Goal: Information Seeking & Learning: Understand process/instructions

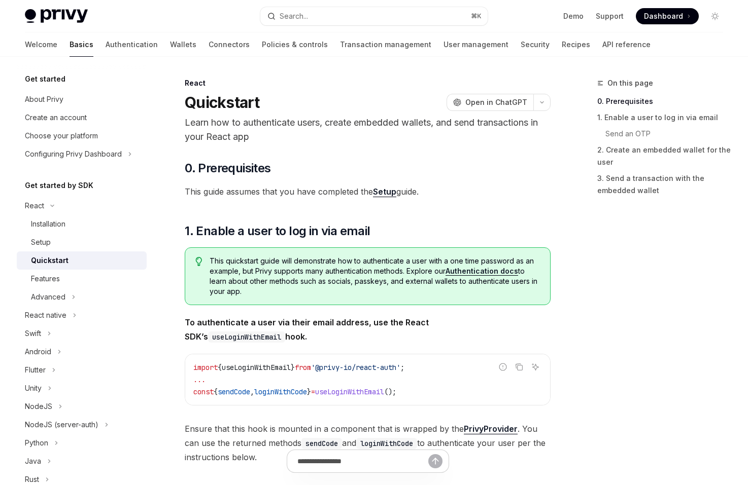
click at [281, 119] on p "Learn how to authenticate users, create embedded wallets, and send transactions…" at bounding box center [368, 130] width 366 height 28
click at [88, 310] on button "React native" at bounding box center [82, 315] width 130 height 18
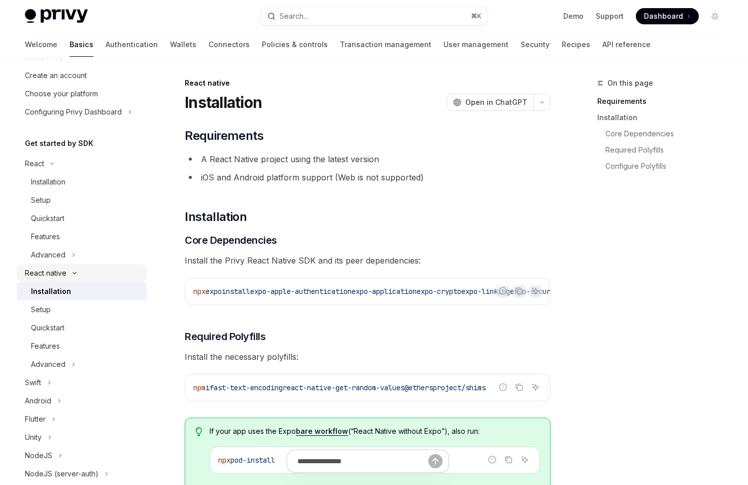
scroll to position [47, 0]
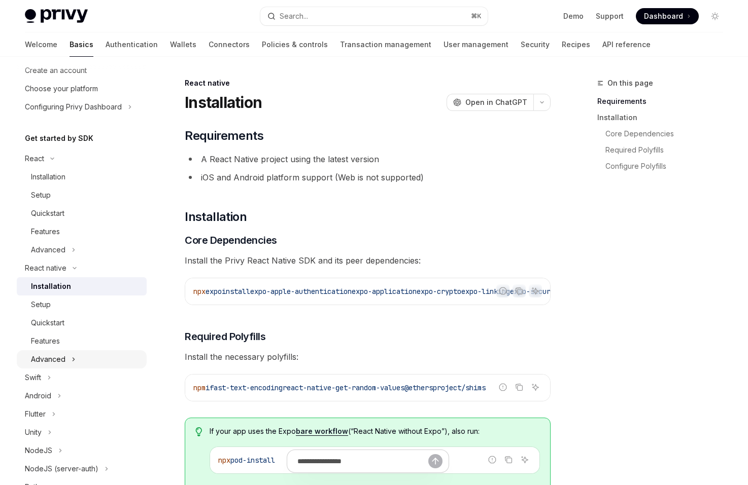
click at [85, 353] on button "Advanced" at bounding box center [82, 359] width 130 height 18
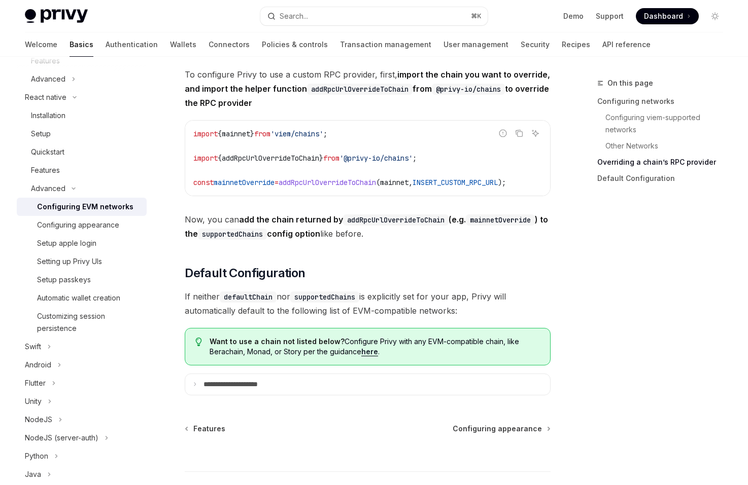
scroll to position [1272, 0]
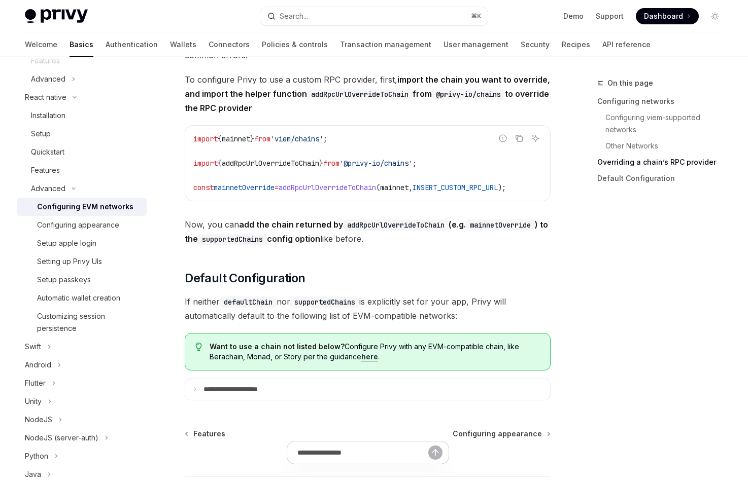
scroll to position [1257, 0]
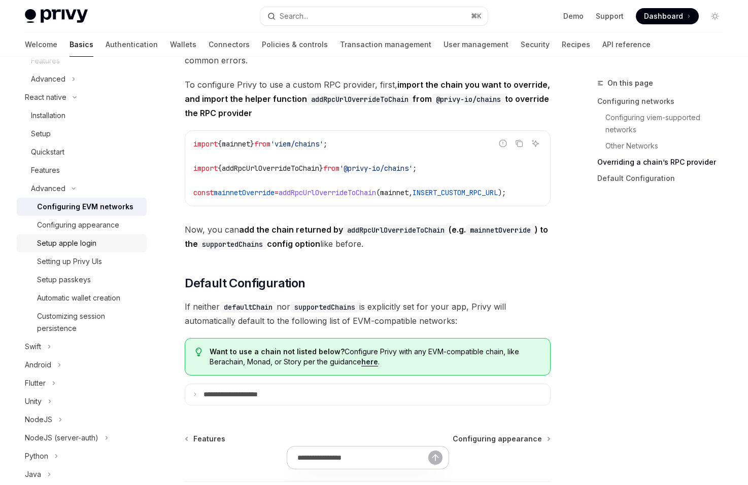
click at [110, 247] on div "Setup apple login" at bounding box center [88, 243] width 103 height 12
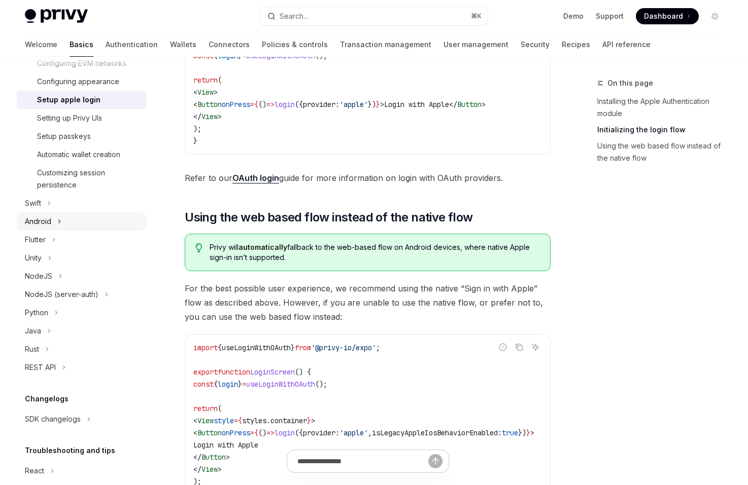
scroll to position [370, 0]
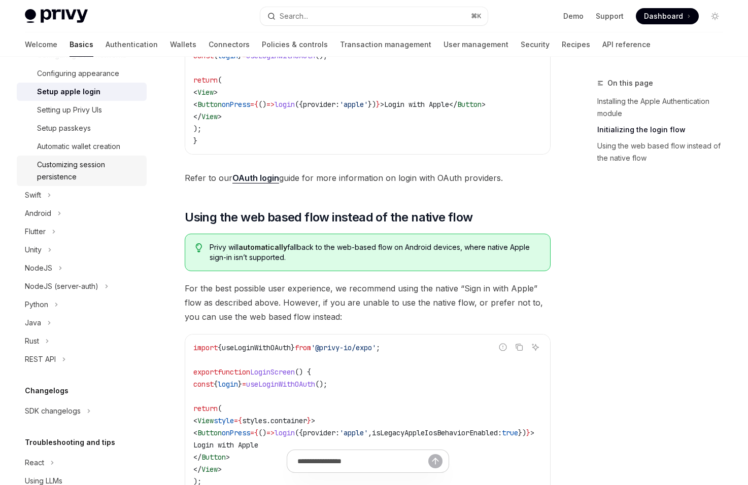
click at [90, 175] on div "Customizing session persistence" at bounding box center [88, 171] width 103 height 24
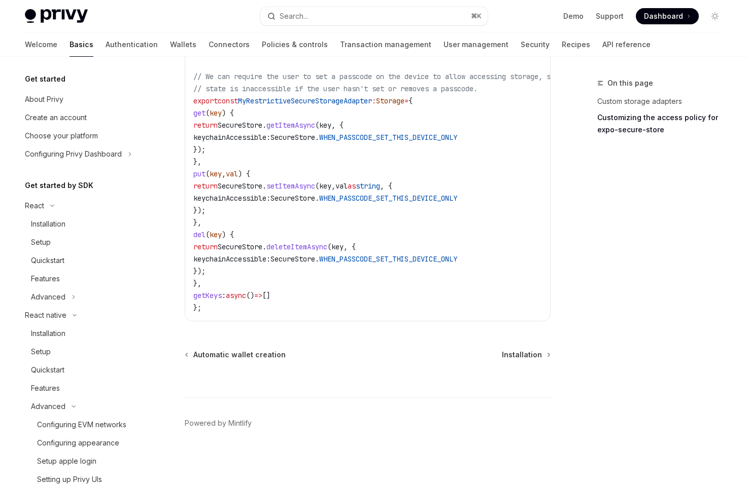
scroll to position [413, 0]
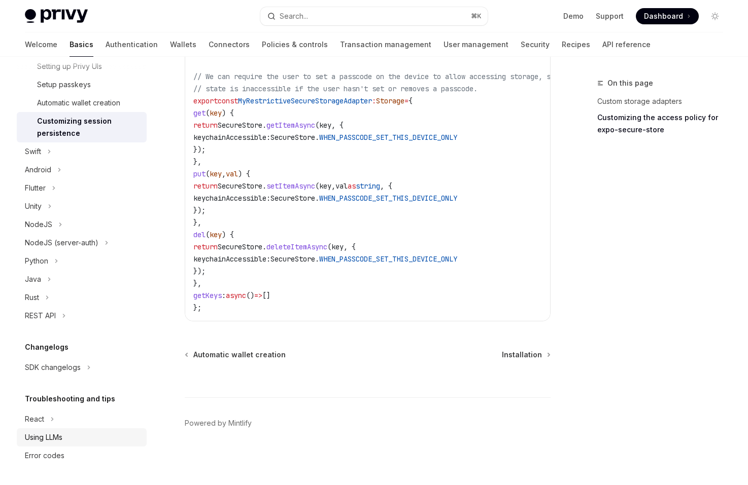
click at [83, 444] on link "Using LLMs" at bounding box center [82, 438] width 130 height 18
type textarea "*"
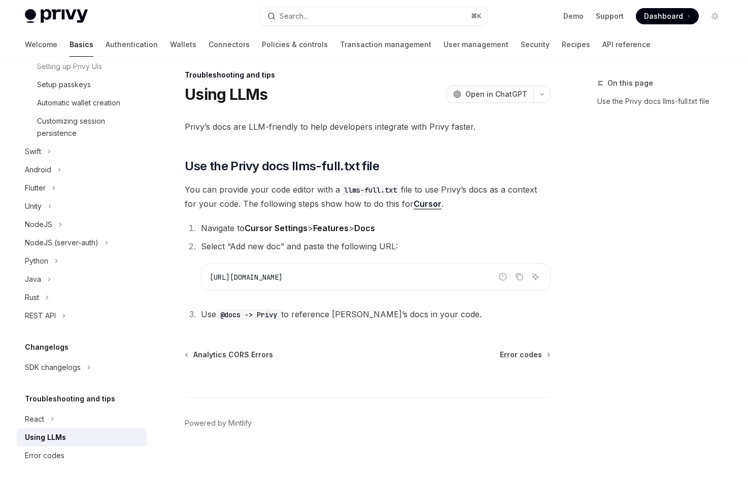
scroll to position [8, 0]
click at [338, 252] on li "Select “Add new doc” and paste the following URL: Report incorrect code Copy As…" at bounding box center [374, 265] width 353 height 52
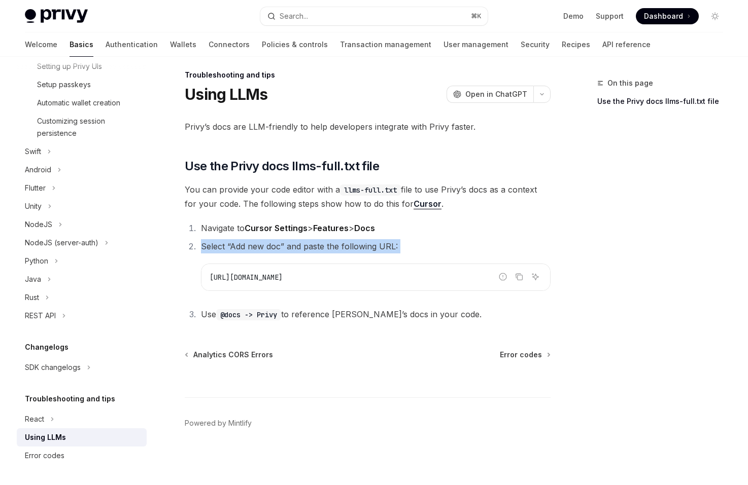
click at [355, 250] on span "Select “Add new doc” and paste the following URL:" at bounding box center [299, 246] width 197 height 10
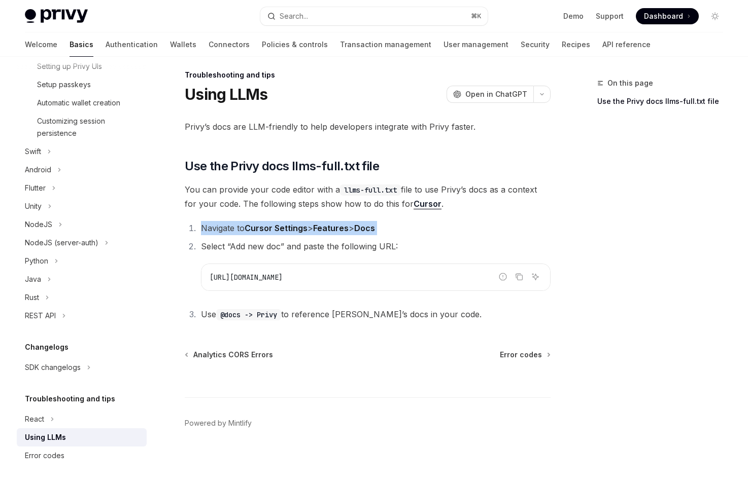
drag, startPoint x: 406, startPoint y: 249, endPoint x: 383, endPoint y: 212, distance: 43.3
click at [383, 212] on div "Privy’s docs are LLM-friendly to help developers integrate with Privy faster. ​…" at bounding box center [368, 221] width 366 height 202
click at [381, 218] on div "Privy’s docs are LLM-friendly to help developers integrate with Privy faster. ​…" at bounding box center [368, 221] width 366 height 202
drag, startPoint x: 381, startPoint y: 218, endPoint x: 414, endPoint y: 250, distance: 45.9
click at [414, 250] on div "Privy’s docs are LLM-friendly to help developers integrate with Privy faster. ​…" at bounding box center [368, 221] width 366 height 202
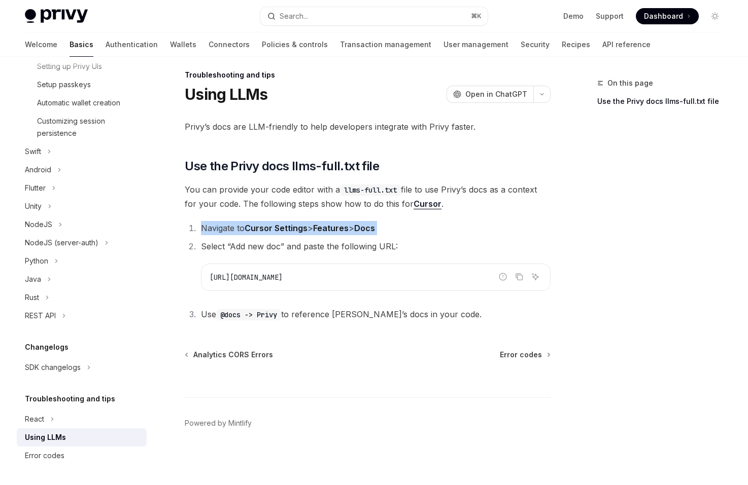
click at [409, 247] on li "Select “Add new doc” and paste the following URL: Report incorrect code Copy As…" at bounding box center [374, 265] width 353 height 52
drag, startPoint x: 407, startPoint y: 253, endPoint x: 374, endPoint y: 218, distance: 48.5
click at [374, 218] on div "Privy’s docs are LLM-friendly to help developers integrate with Privy faster. ​…" at bounding box center [368, 221] width 366 height 202
click at [377, 204] on span "You can provide your code editor with a llms-full.txt file to use Privy’s docs …" at bounding box center [368, 197] width 366 height 28
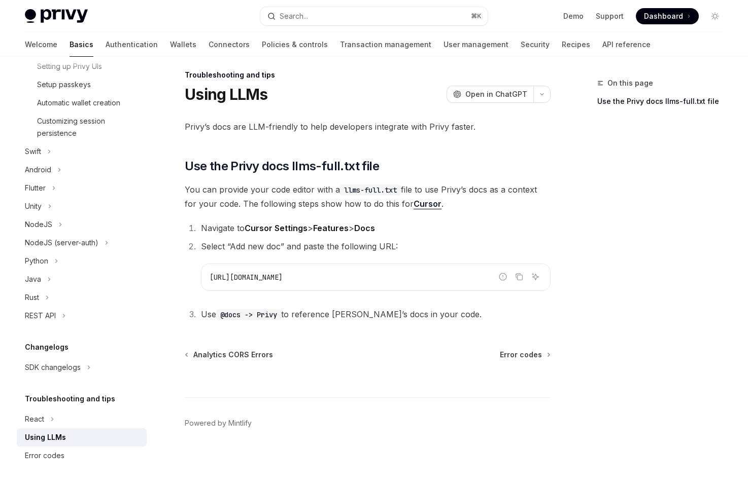
click at [377, 204] on span "You can provide your code editor with a llms-full.txt file to use Privy’s docs …" at bounding box center [368, 197] width 366 height 28
click at [382, 252] on li "Select “Add new doc” and paste the following URL: Report incorrect code Copy As…" at bounding box center [374, 265] width 353 height 52
click at [521, 277] on icon "Copy the contents from the code block" at bounding box center [519, 277] width 8 height 8
drag, startPoint x: 420, startPoint y: 245, endPoint x: 417, endPoint y: 216, distance: 29.5
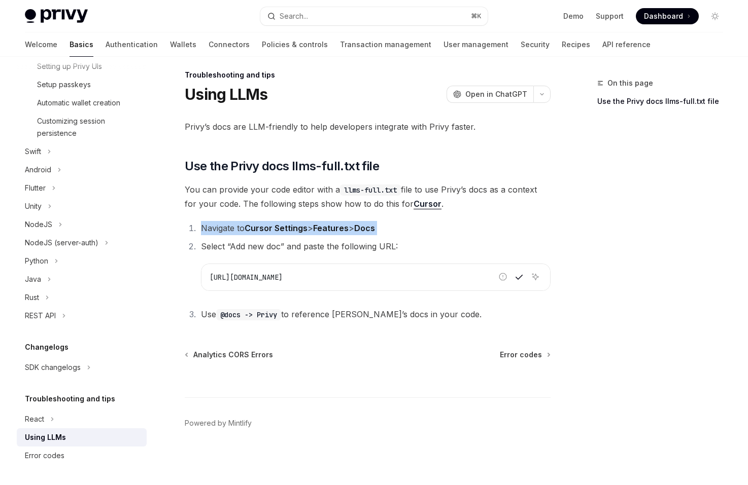
click at [417, 216] on div "Privy’s docs are LLM-friendly to help developers integrate with Privy faster. ​…" at bounding box center [368, 221] width 366 height 202
drag, startPoint x: 416, startPoint y: 215, endPoint x: 452, endPoint y: 256, distance: 55.0
click at [452, 256] on div "Privy’s docs are LLM-friendly to help developers integrate with Privy faster. ​…" at bounding box center [368, 221] width 366 height 202
click at [452, 256] on li "Select “Add new doc” and paste the following URL: Report incorrect code Copy As…" at bounding box center [374, 265] width 353 height 52
